Goal: Task Accomplishment & Management: Use online tool/utility

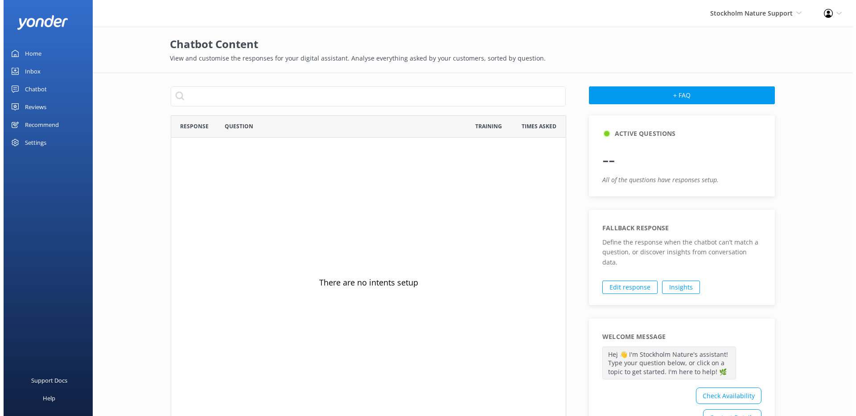
scroll to position [306, 388]
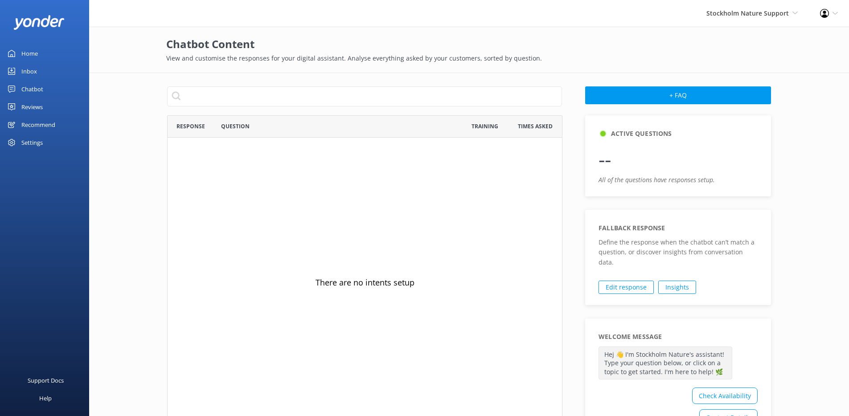
click at [43, 86] on link "Chatbot" at bounding box center [44, 89] width 89 height 18
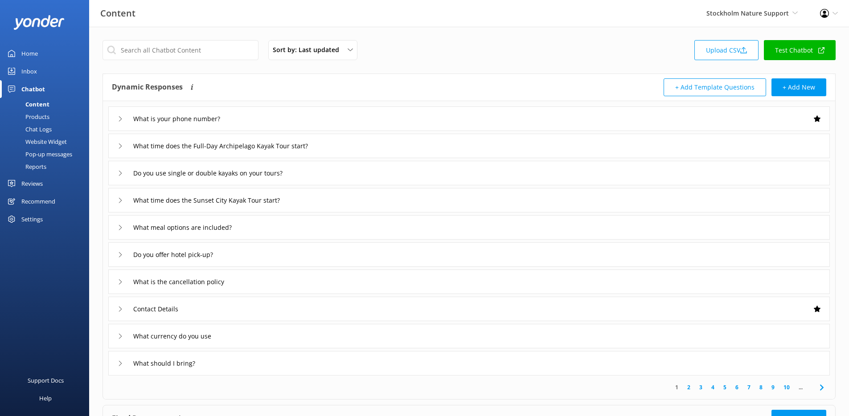
click at [38, 132] on div "Chat Logs" at bounding box center [28, 129] width 46 height 12
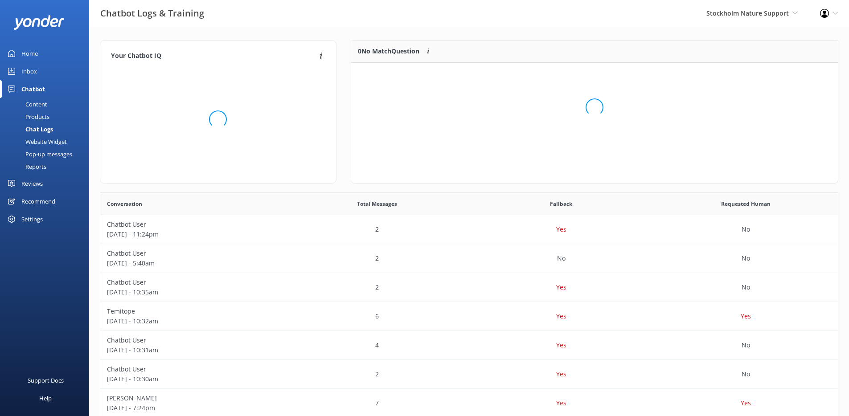
scroll to position [7, 7]
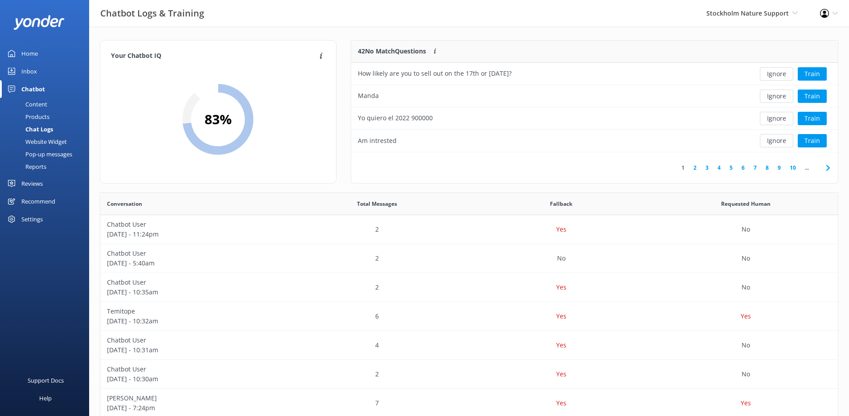
click at [779, 168] on link "9" at bounding box center [779, 168] width 12 height 8
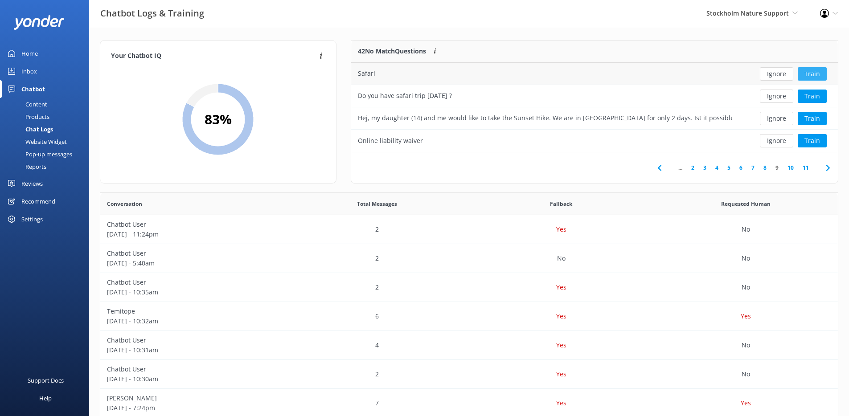
click at [817, 78] on button "Train" at bounding box center [812, 73] width 29 height 13
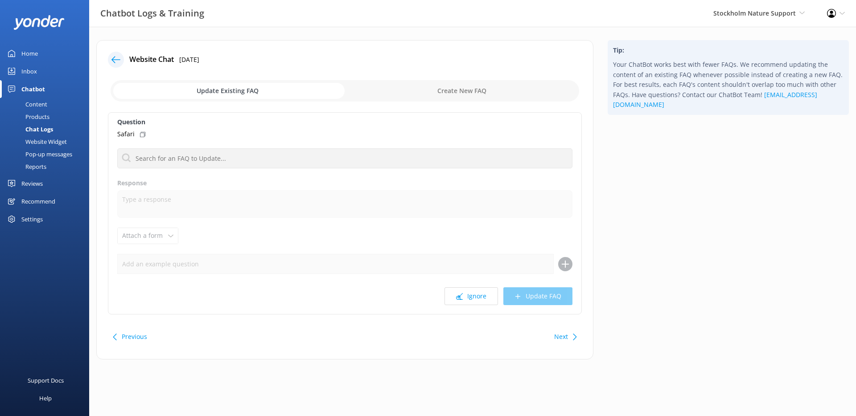
click at [120, 60] on icon at bounding box center [115, 59] width 9 height 9
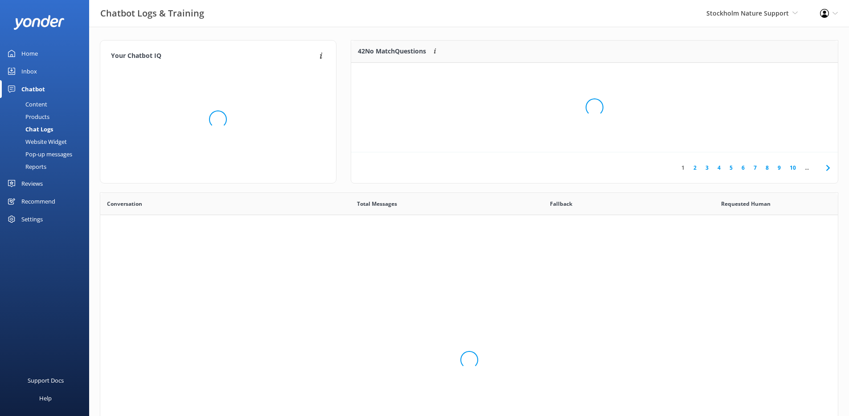
scroll to position [306, 731]
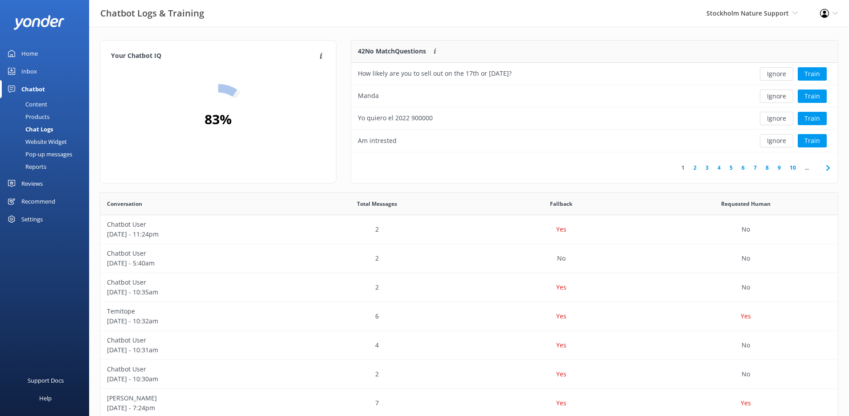
click at [743, 167] on link "6" at bounding box center [743, 168] width 12 height 8
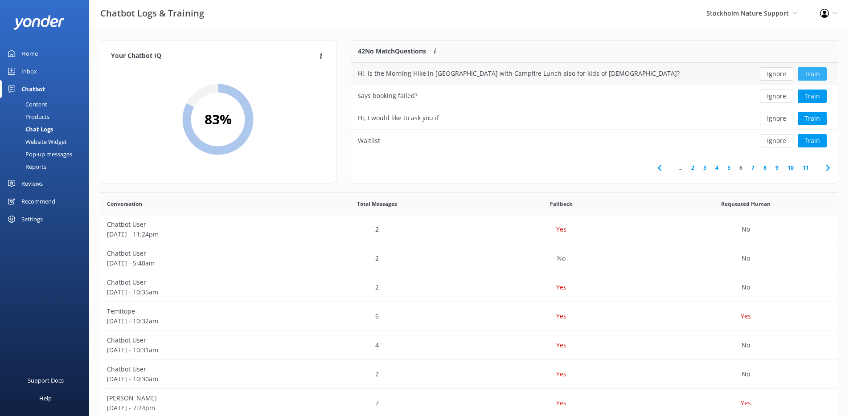
click at [805, 76] on button "Train" at bounding box center [812, 73] width 29 height 13
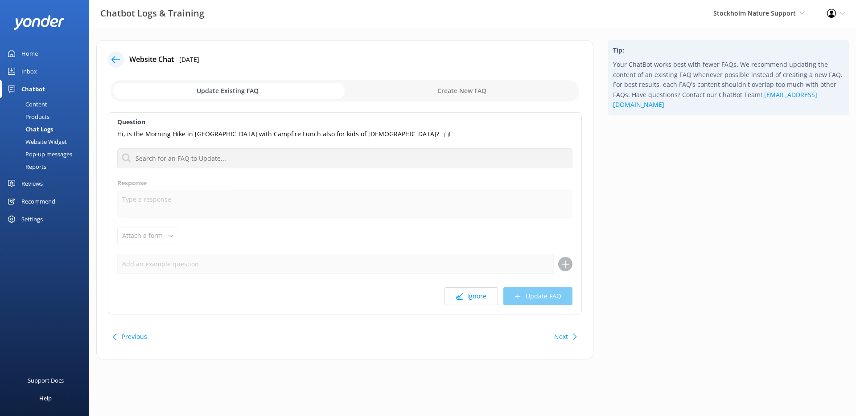
click at [121, 59] on div at bounding box center [116, 60] width 16 height 16
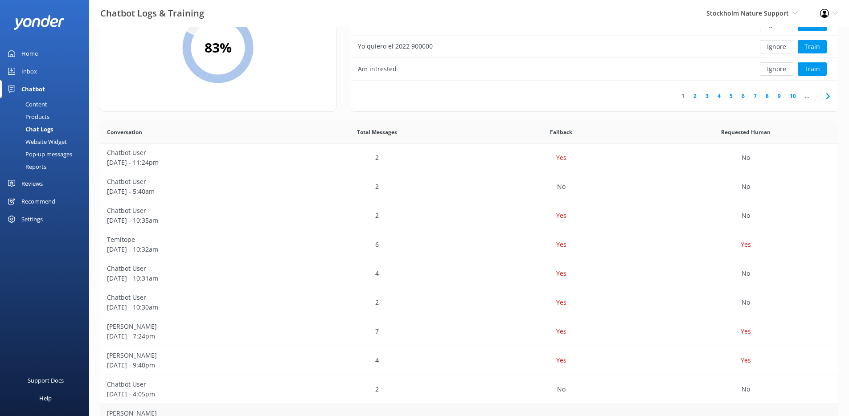
scroll to position [138, 0]
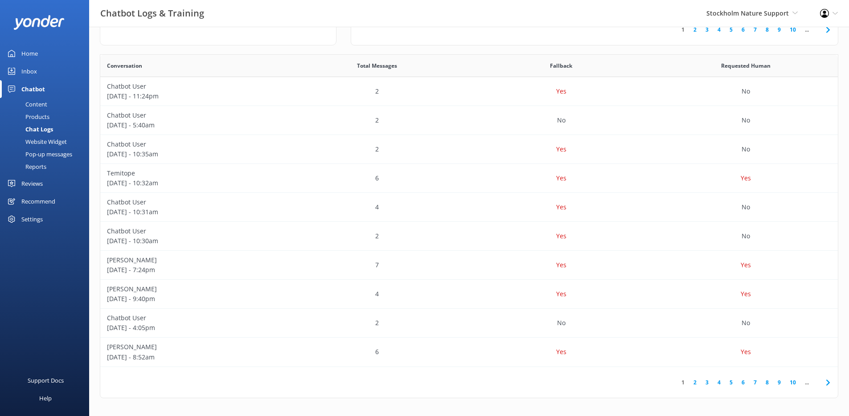
click at [792, 384] on link "10" at bounding box center [792, 382] width 15 height 8
click at [461, 130] on div "6" at bounding box center [377, 120] width 185 height 29
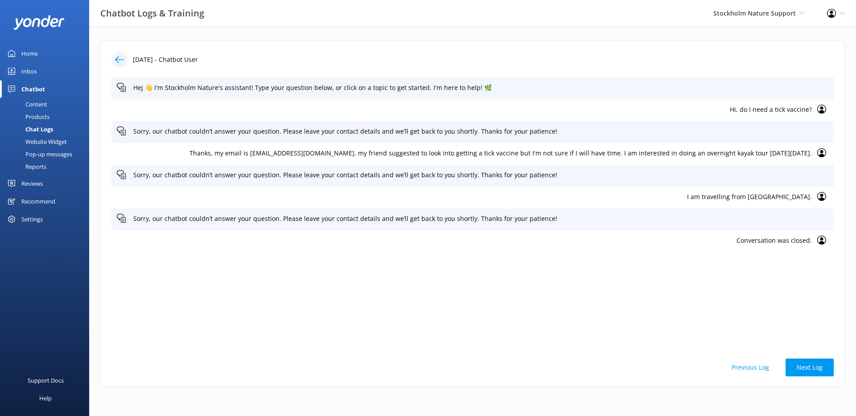
click at [123, 58] on icon at bounding box center [119, 59] width 9 height 9
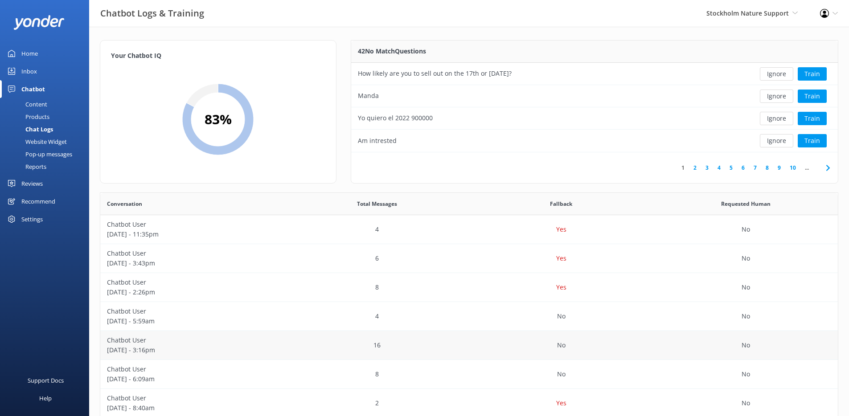
scroll to position [138, 0]
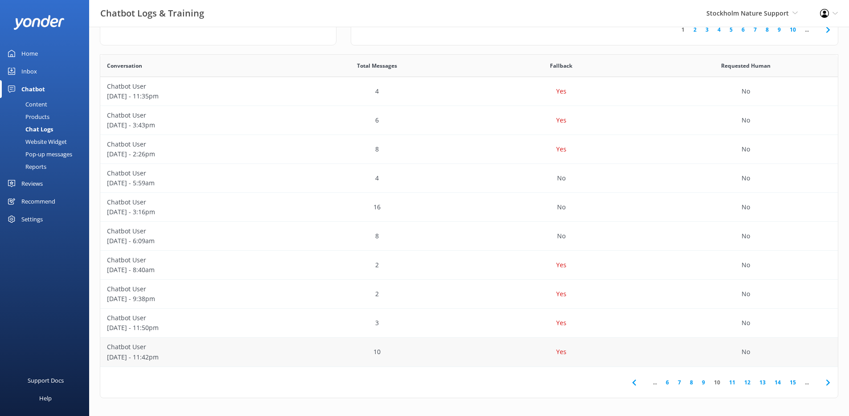
click at [717, 356] on div "No" at bounding box center [745, 352] width 185 height 29
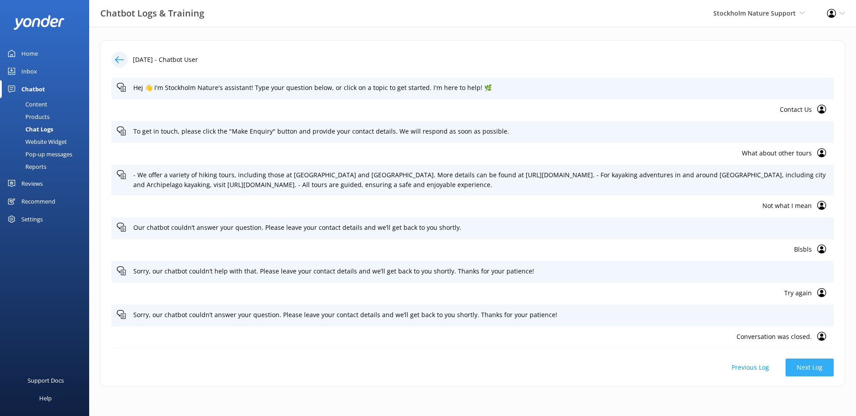
click at [805, 366] on button "Next Log" at bounding box center [809, 368] width 48 height 18
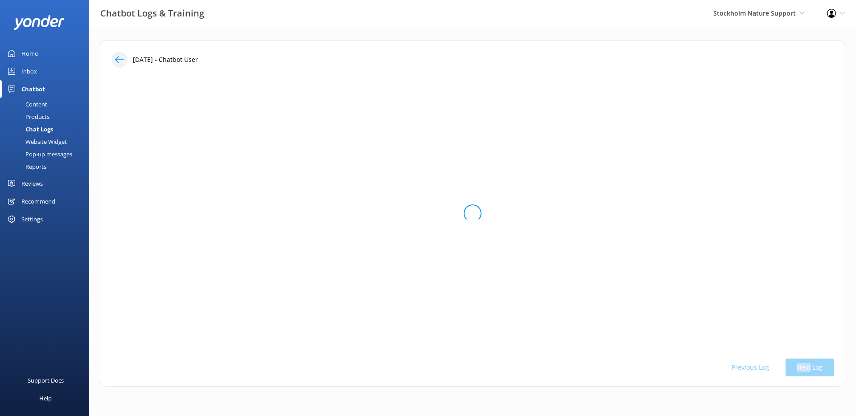
click at [805, 366] on div "Previous Log Next Log" at bounding box center [472, 368] width 722 height 18
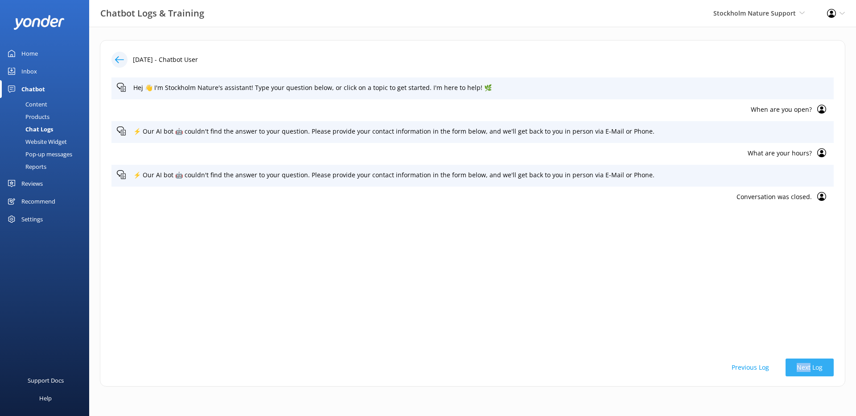
click at [805, 366] on button "Next Log" at bounding box center [809, 368] width 48 height 18
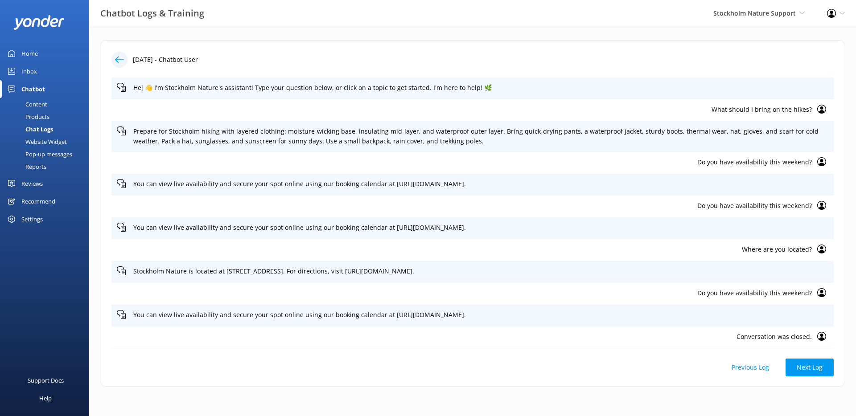
click at [122, 63] on icon at bounding box center [119, 59] width 9 height 9
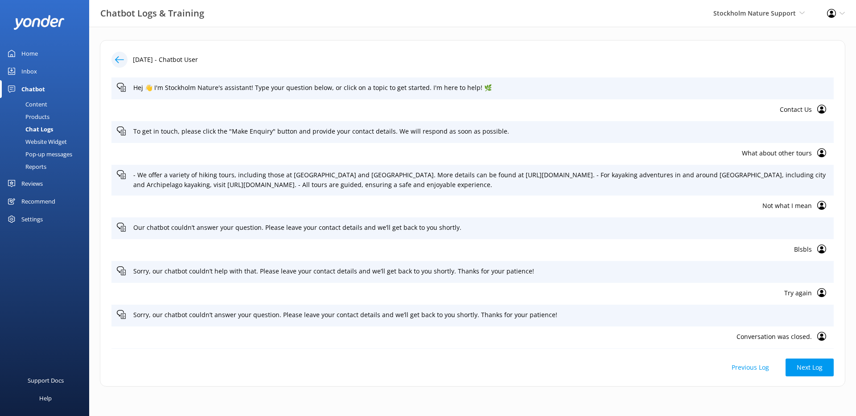
click at [42, 131] on div "Chat Logs" at bounding box center [29, 129] width 48 height 12
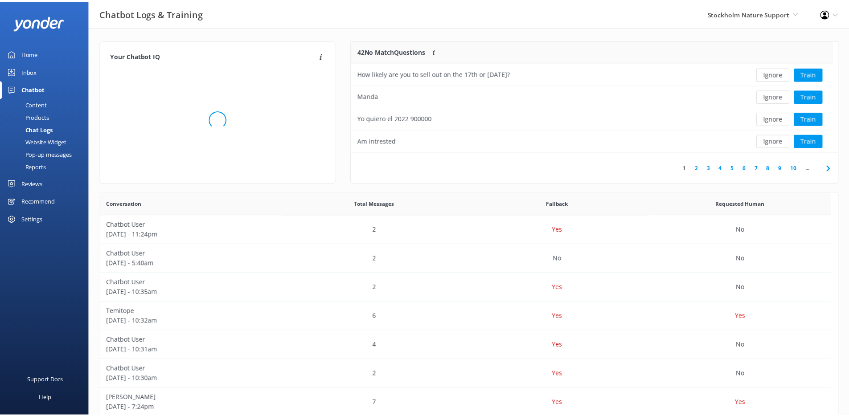
scroll to position [7, 7]
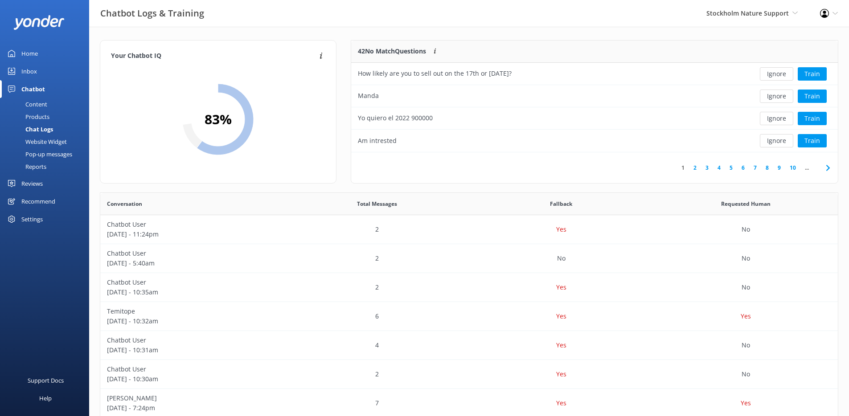
click at [746, 168] on link "6" at bounding box center [743, 168] width 12 height 8
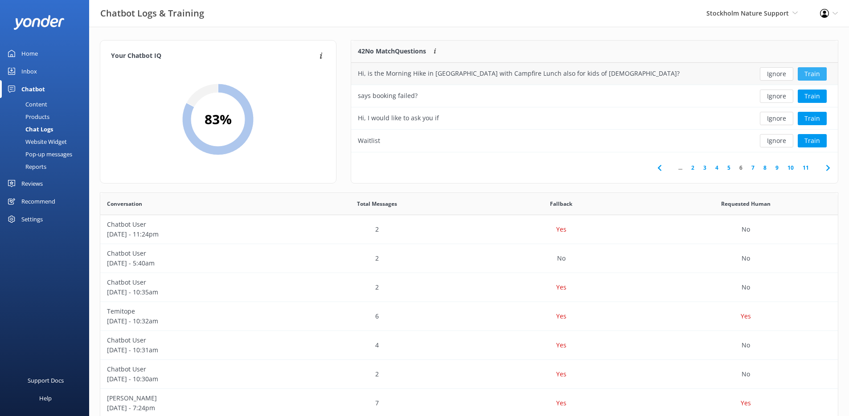
click at [817, 71] on button "Train" at bounding box center [812, 73] width 29 height 13
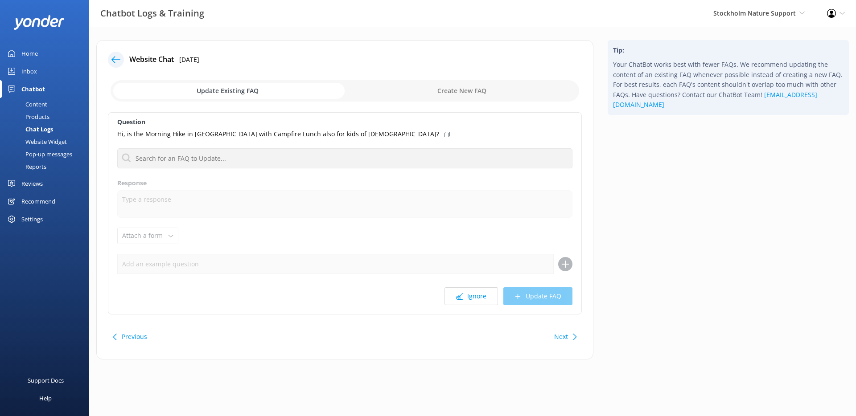
click at [116, 59] on icon at bounding box center [115, 59] width 9 height 9
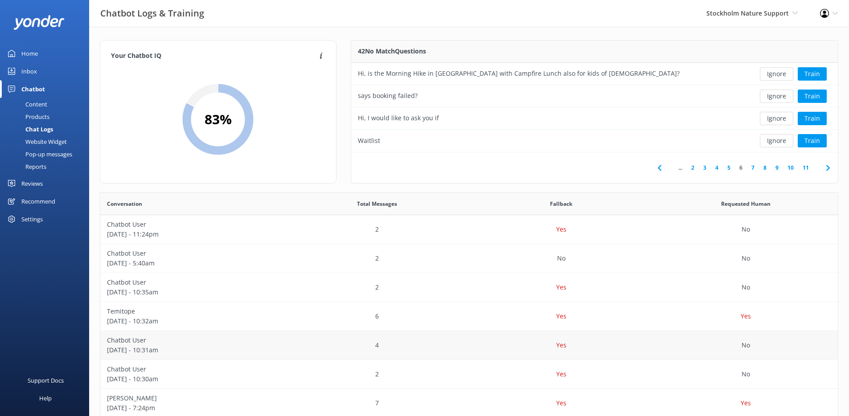
scroll to position [138, 0]
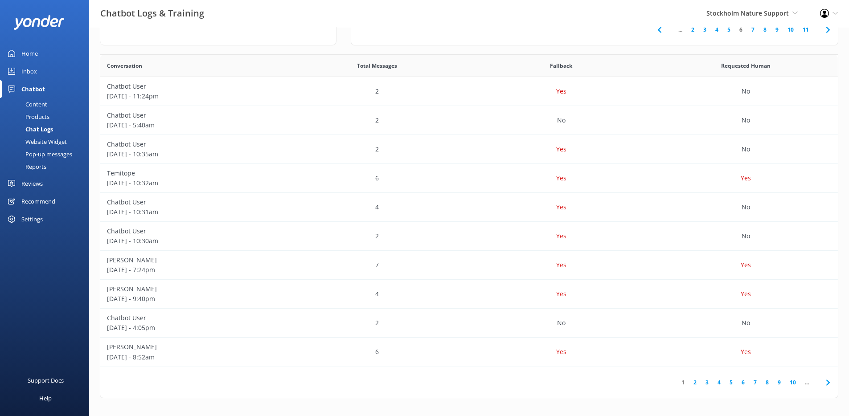
click at [797, 382] on link "10" at bounding box center [792, 382] width 15 height 8
click at [711, 320] on div "No" at bounding box center [745, 323] width 185 height 29
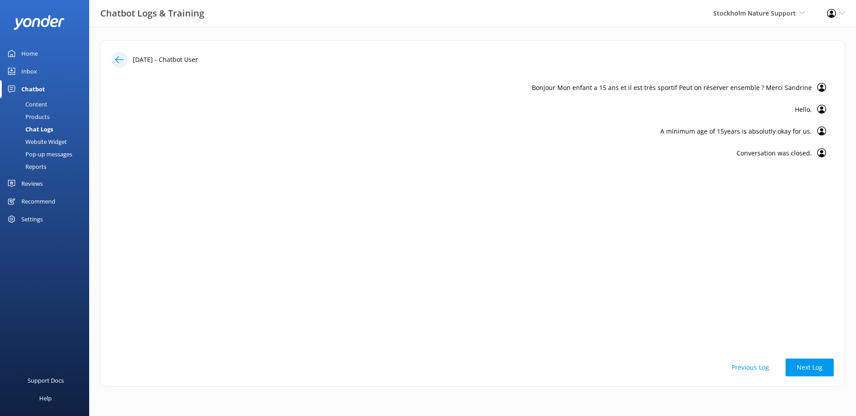
click at [117, 60] on use at bounding box center [119, 59] width 9 height 7
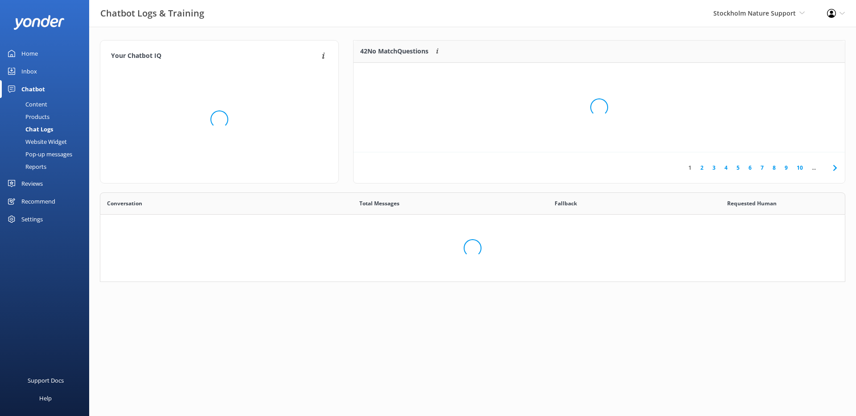
scroll to position [83, 739]
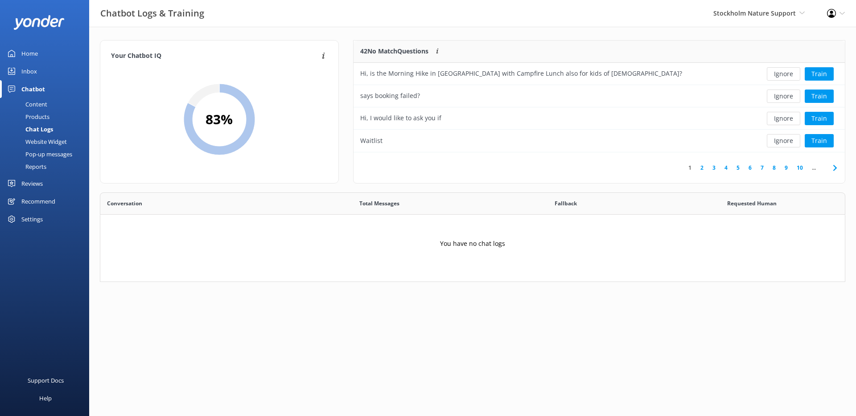
click at [788, 170] on link "9" at bounding box center [786, 168] width 12 height 8
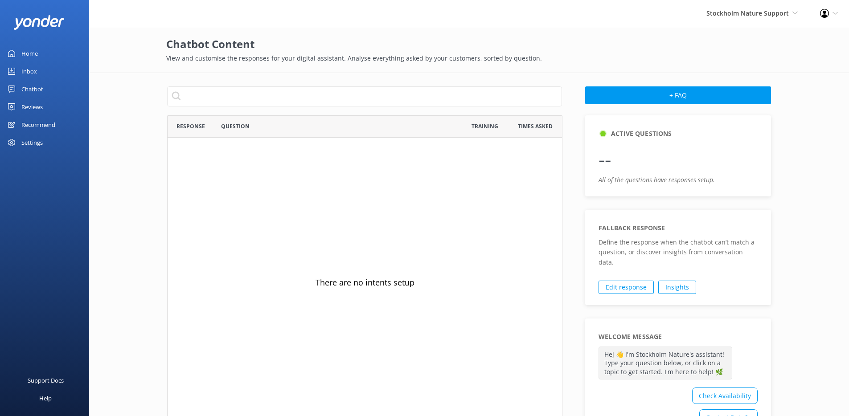
scroll to position [306, 388]
click at [44, 89] on link "Chatbot" at bounding box center [44, 89] width 89 height 18
